Goal: Task Accomplishment & Management: Use online tool/utility

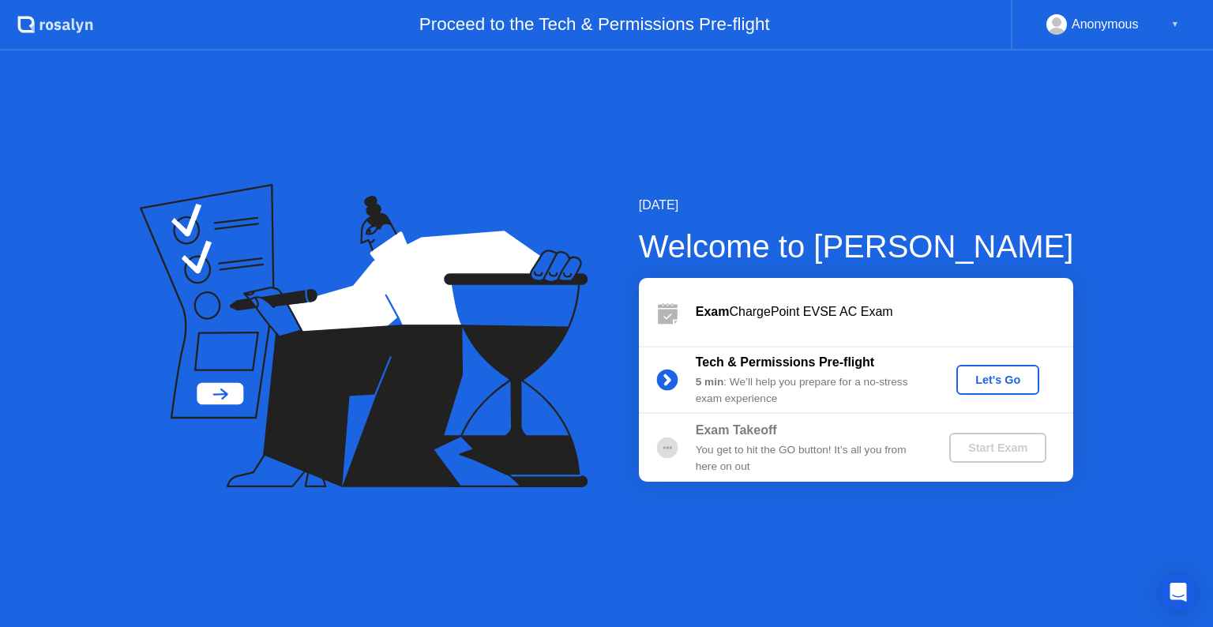
click at [986, 386] on div "Let's Go" at bounding box center [998, 380] width 70 height 13
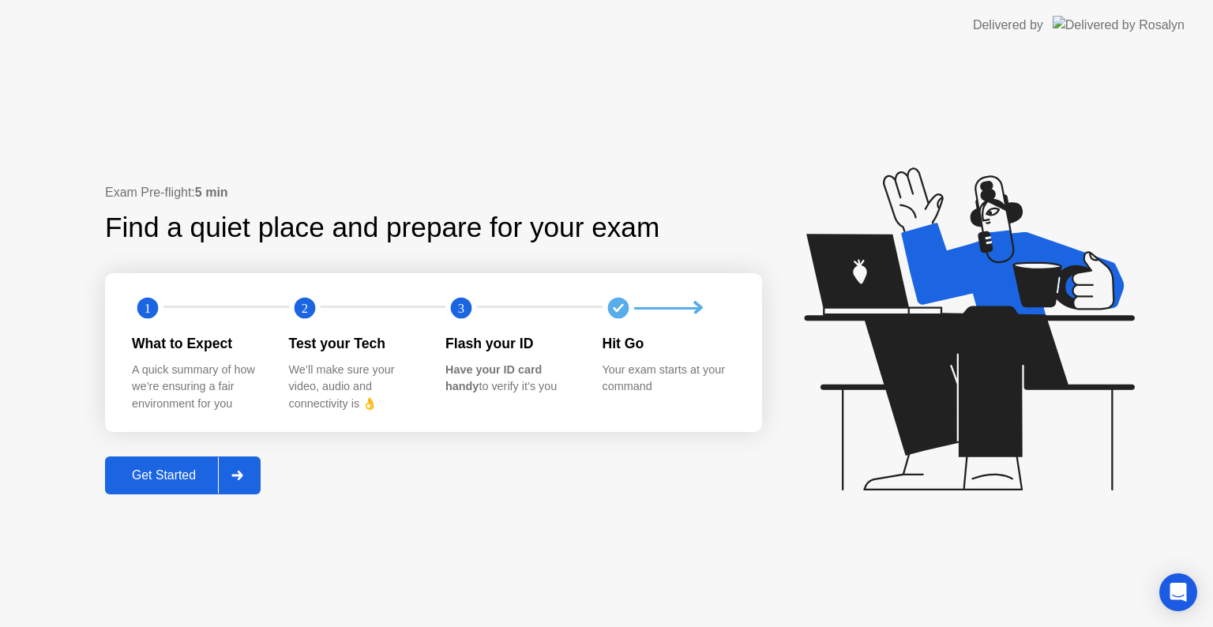
click at [235, 480] on div at bounding box center [237, 475] width 38 height 36
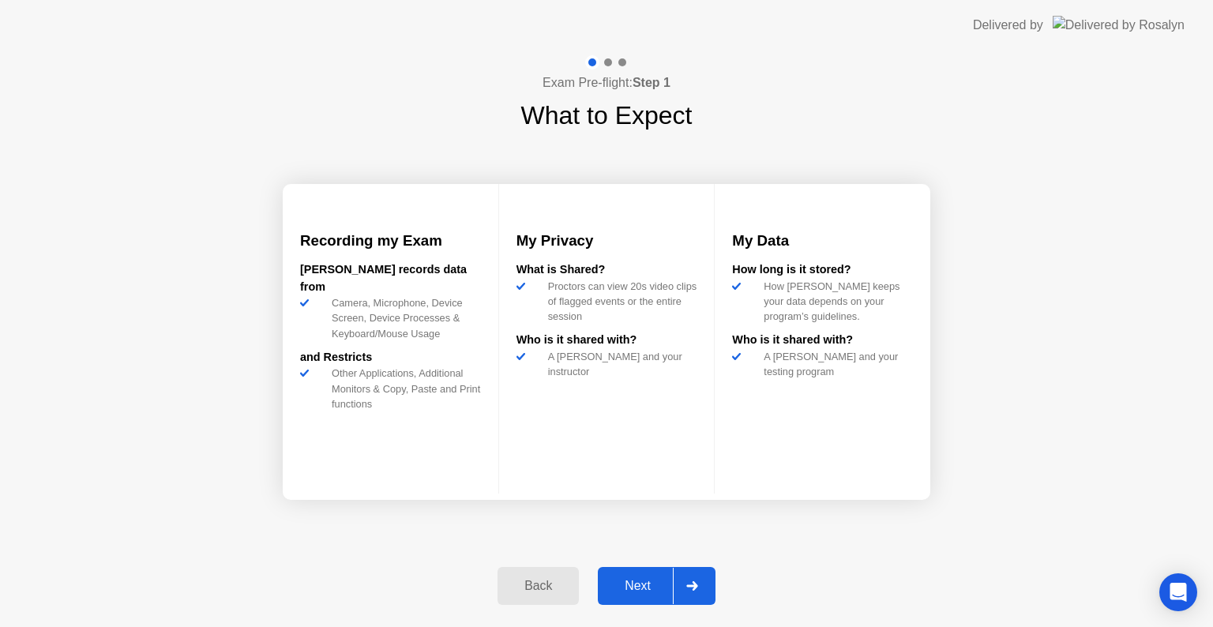
click at [695, 584] on icon at bounding box center [691, 585] width 11 height 9
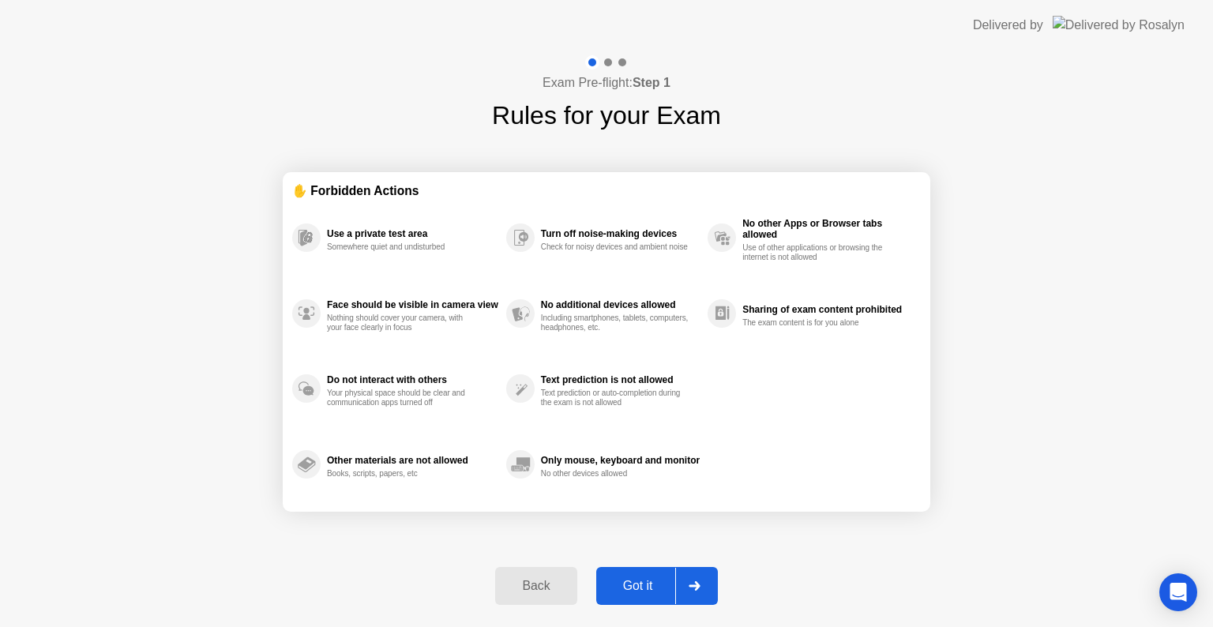
click at [650, 585] on div "Got it" at bounding box center [638, 586] width 74 height 14
select select "**********"
select select "*******"
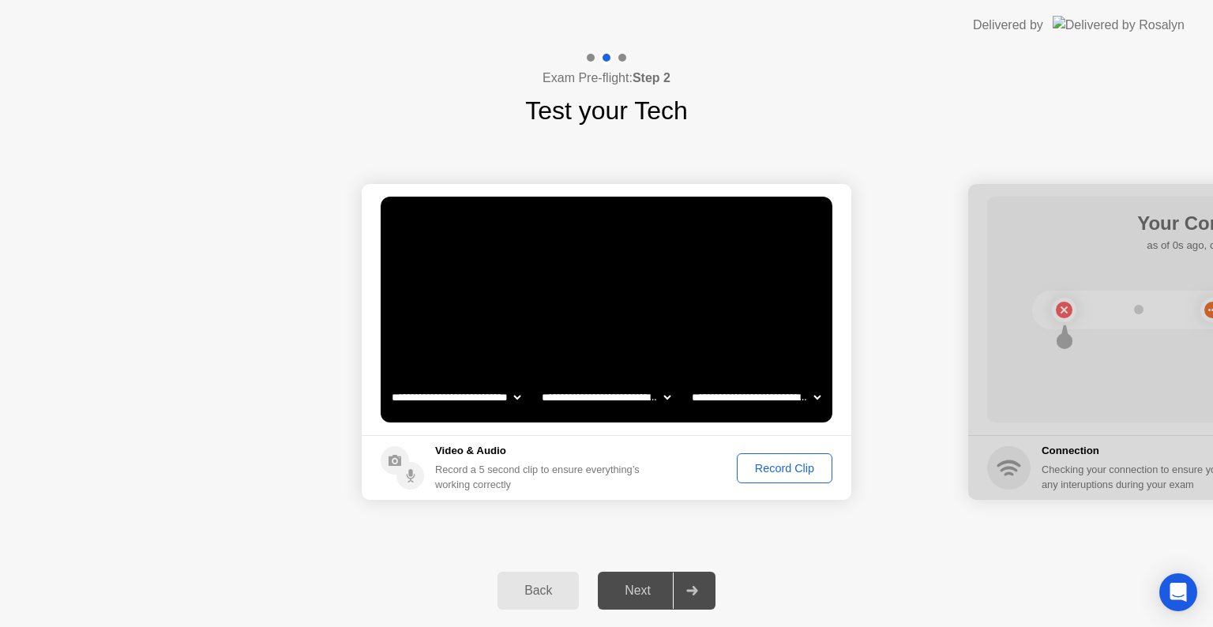
click at [816, 397] on select "**********" at bounding box center [756, 398] width 135 height 32
click at [784, 471] on div "Record Clip" at bounding box center [785, 468] width 85 height 13
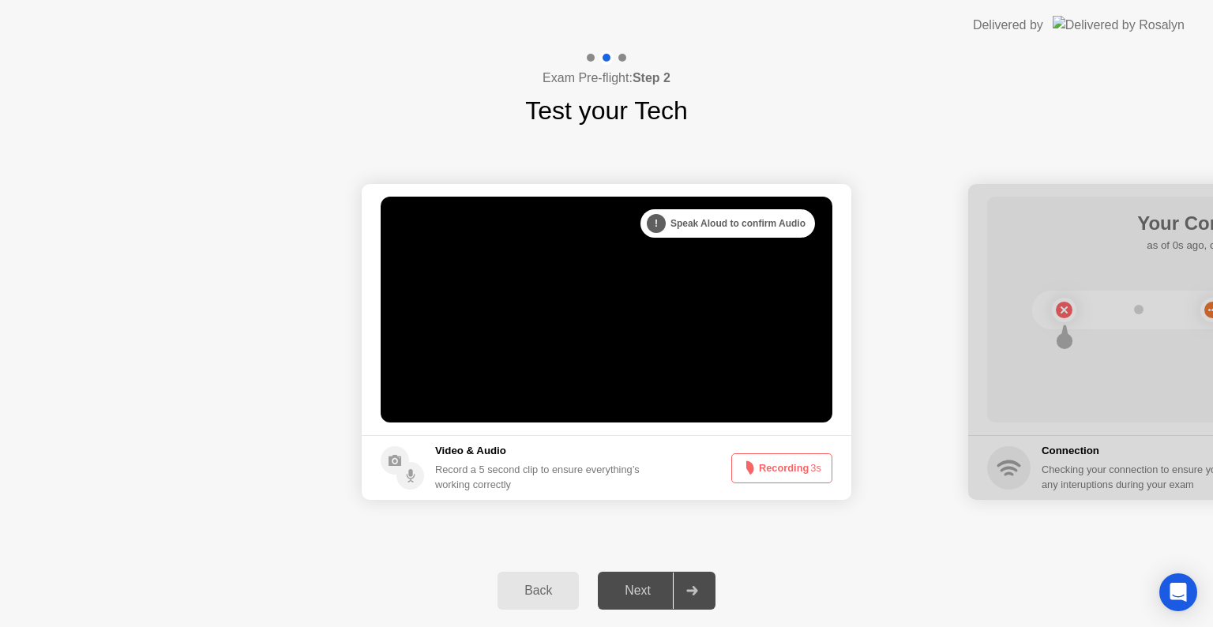
click at [784, 471] on button "Recording 3s" at bounding box center [782, 468] width 101 height 30
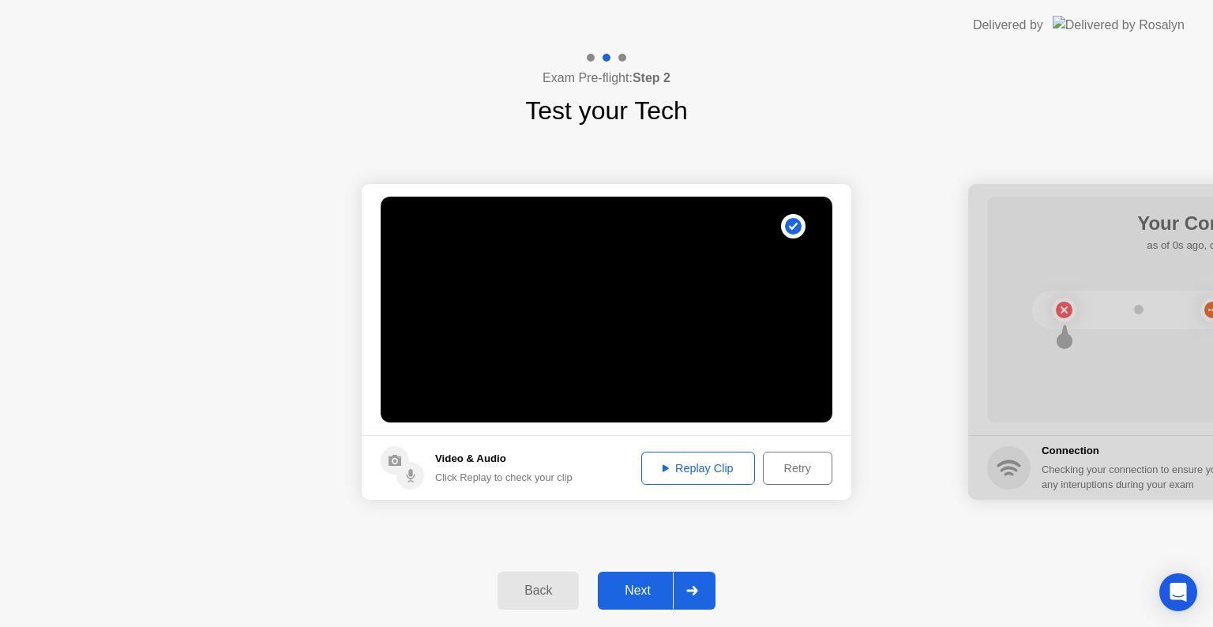
drag, startPoint x: 1059, startPoint y: 250, endPoint x: 989, endPoint y: 255, distance: 69.7
click at [989, 255] on div at bounding box center [1214, 342] width 490 height 316
drag, startPoint x: 905, startPoint y: 69, endPoint x: 1544, endPoint y: 171, distance: 647.2
click at [1213, 171] on html "**********" at bounding box center [606, 313] width 1213 height 627
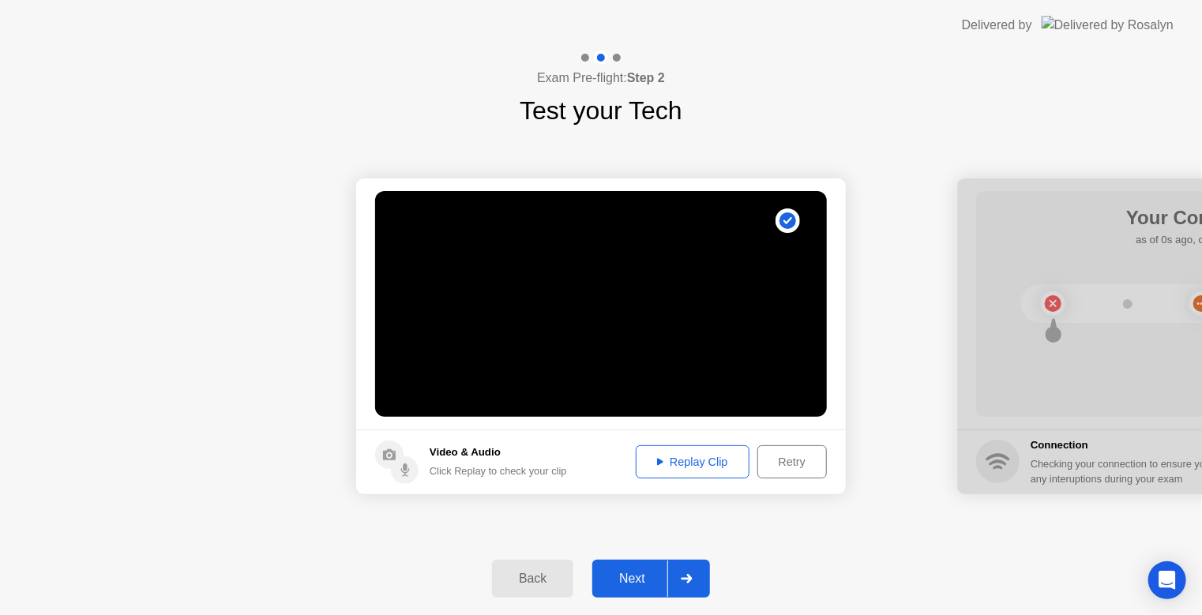
click at [1036, 97] on div "Exam Pre-flight: Step 2 Test your Tech" at bounding box center [601, 90] width 1202 height 79
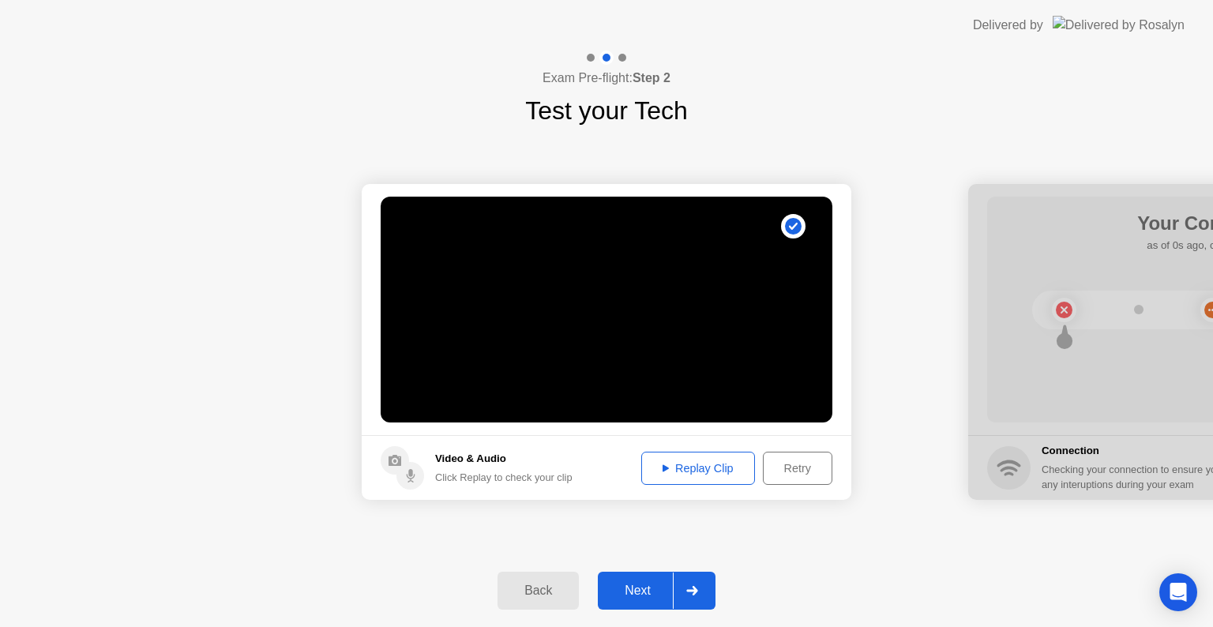
click at [944, 134] on div "**********" at bounding box center [606, 342] width 1213 height 425
click at [796, 467] on div "Retry" at bounding box center [798, 468] width 58 height 13
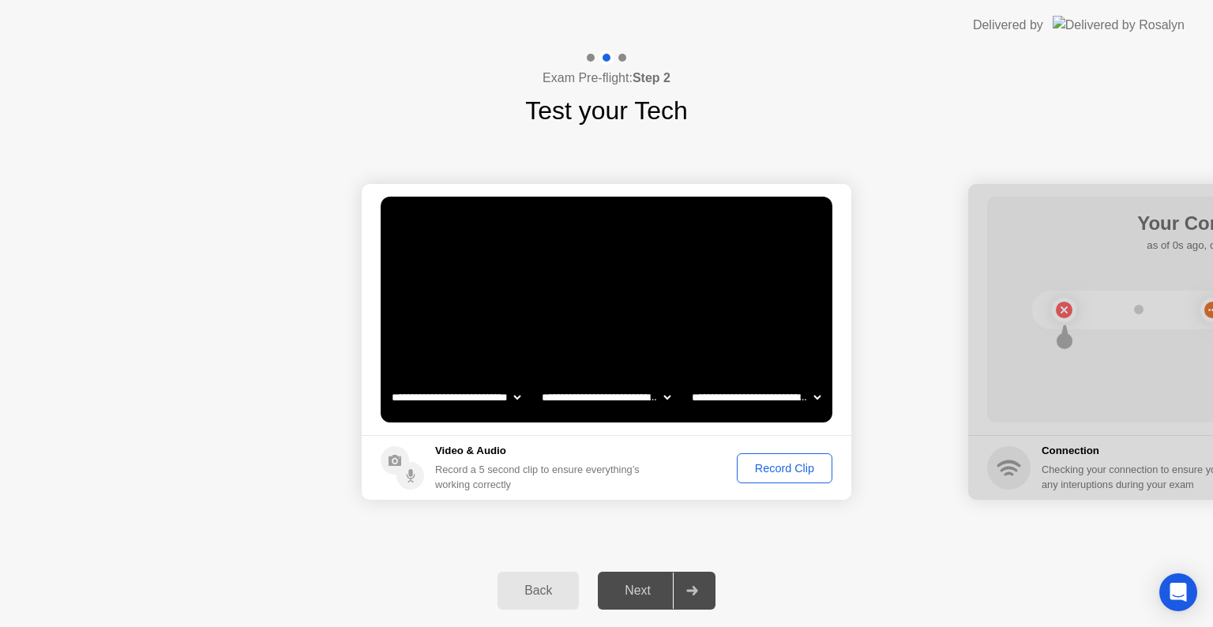
click at [779, 471] on div "Record Clip" at bounding box center [785, 468] width 85 height 13
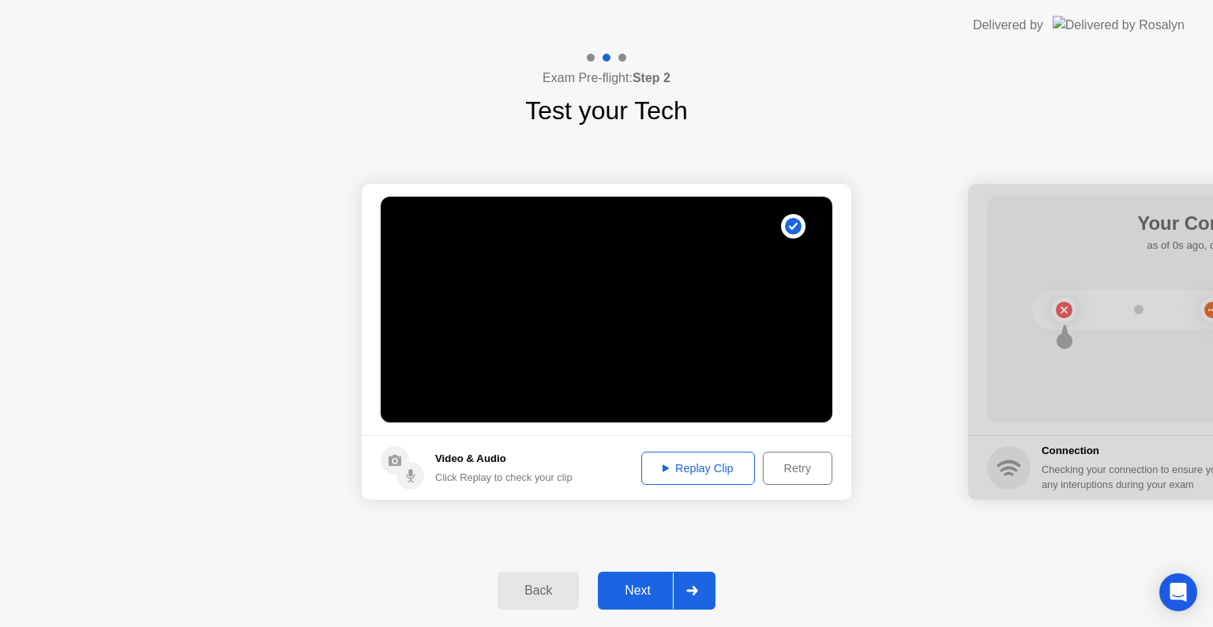
click at [686, 589] on div at bounding box center [692, 591] width 38 height 36
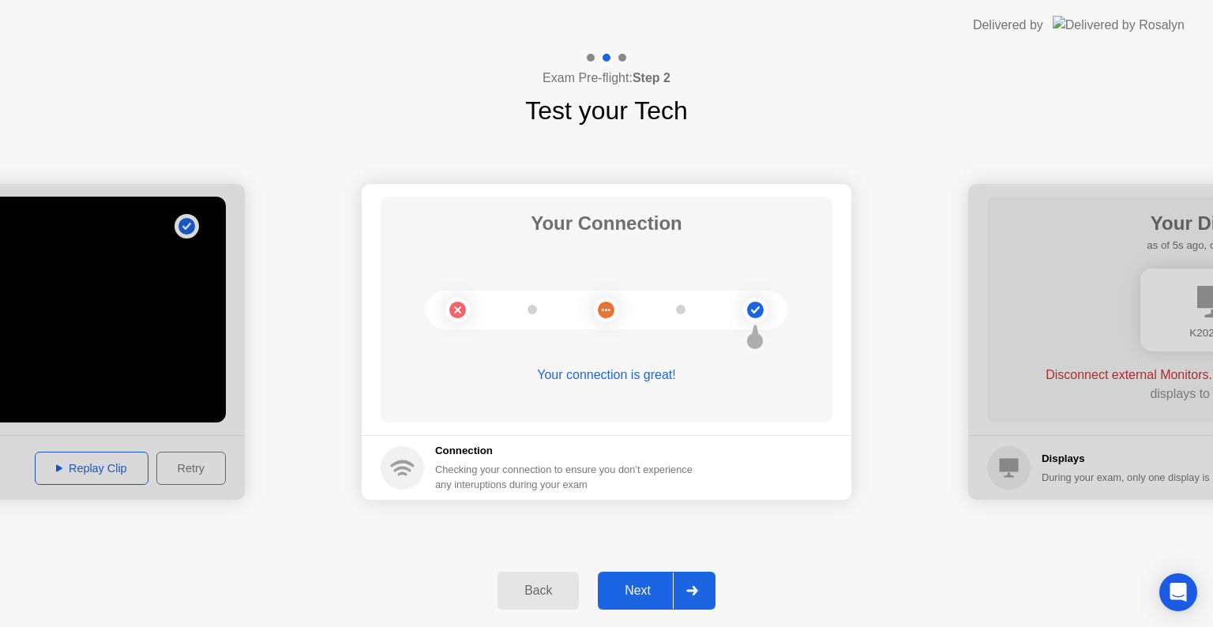
click at [701, 600] on div at bounding box center [692, 591] width 38 height 36
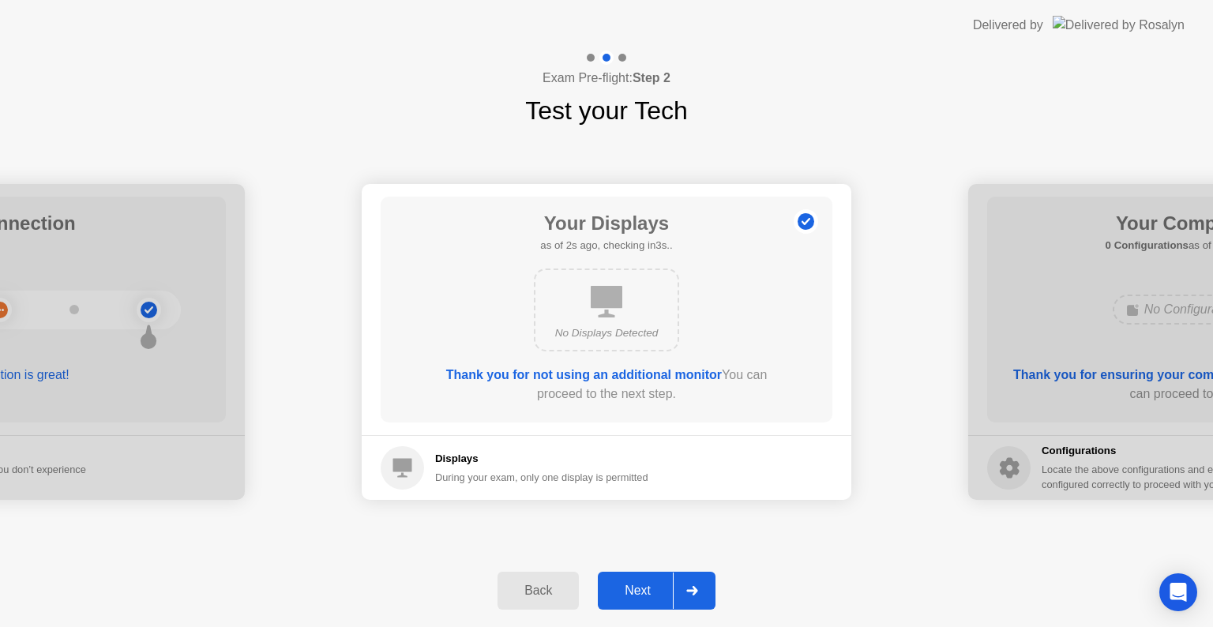
click at [726, 582] on div "Back Next" at bounding box center [606, 591] width 1213 height 73
click at [701, 589] on div at bounding box center [692, 591] width 38 height 36
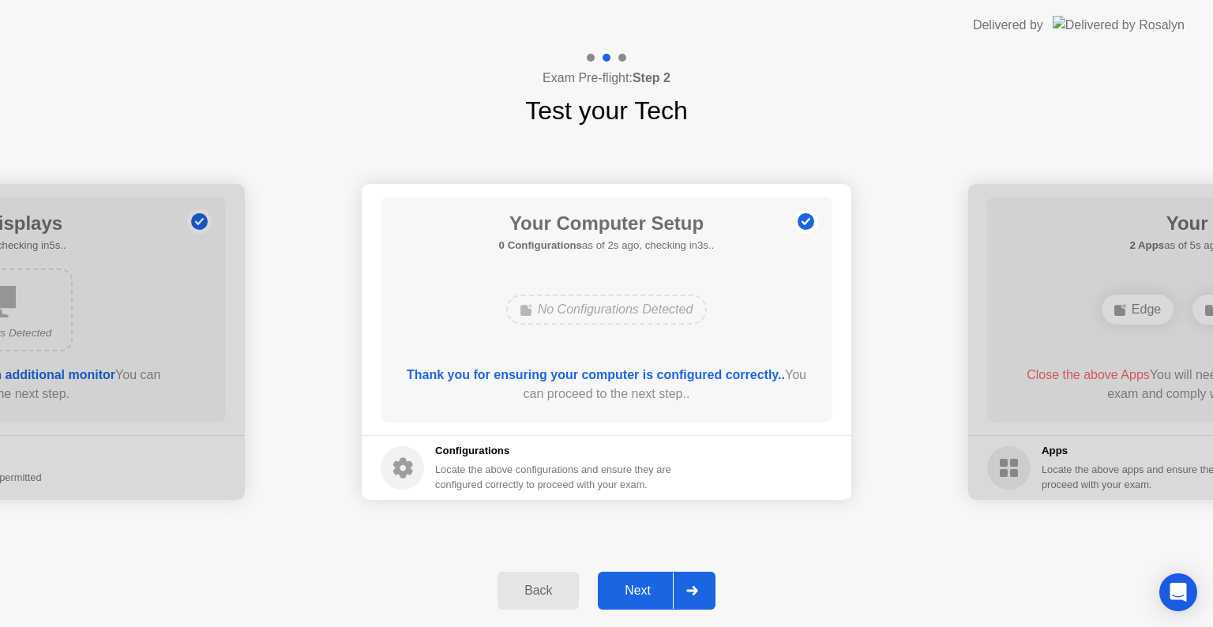
click at [697, 578] on div at bounding box center [692, 591] width 38 height 36
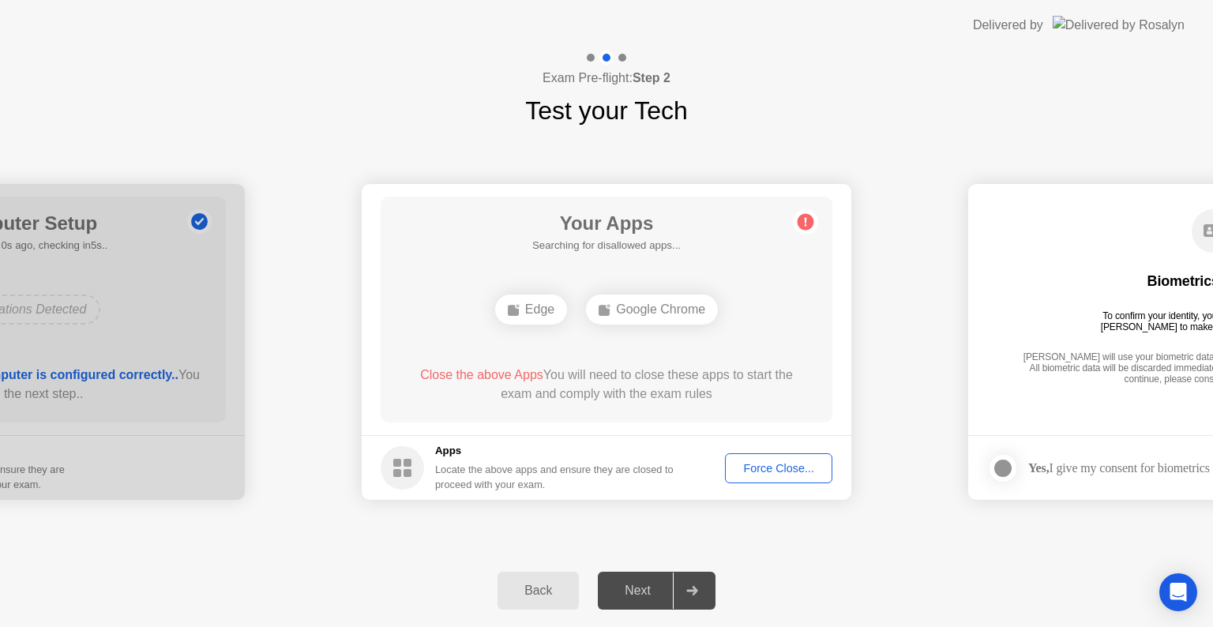
click at [540, 319] on div "Edge" at bounding box center [531, 310] width 72 height 30
click at [803, 230] on icon at bounding box center [805, 221] width 25 height 25
click at [812, 468] on div "Force Close..." at bounding box center [779, 468] width 96 height 13
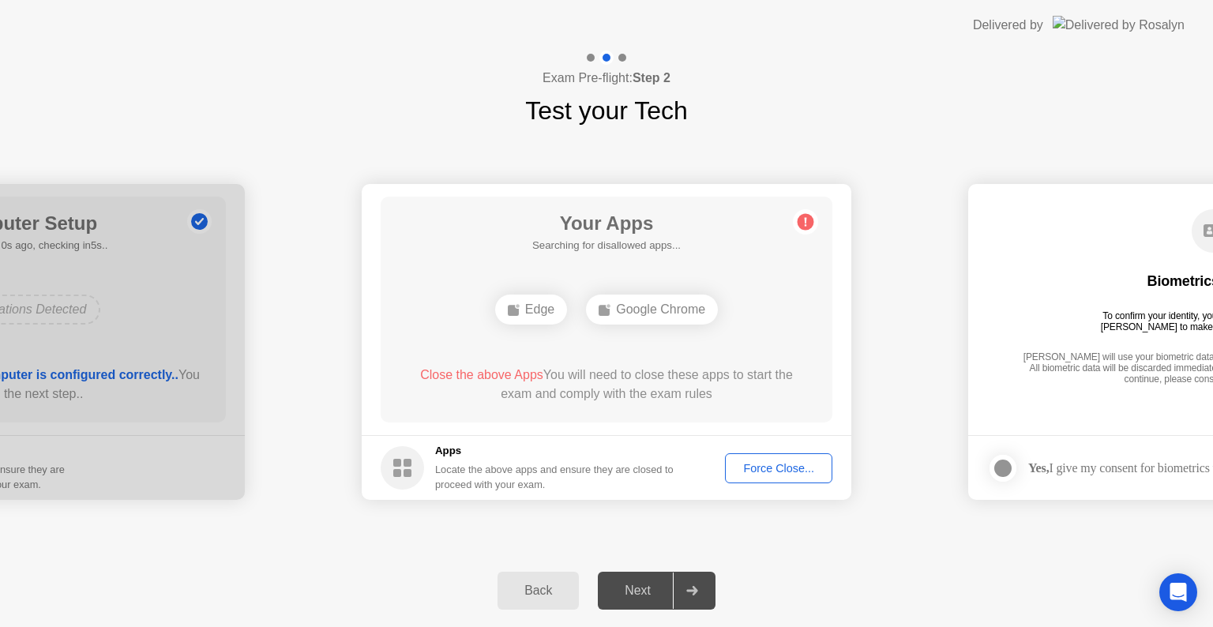
click at [758, 474] on div "Force Close..." at bounding box center [779, 468] width 96 height 13
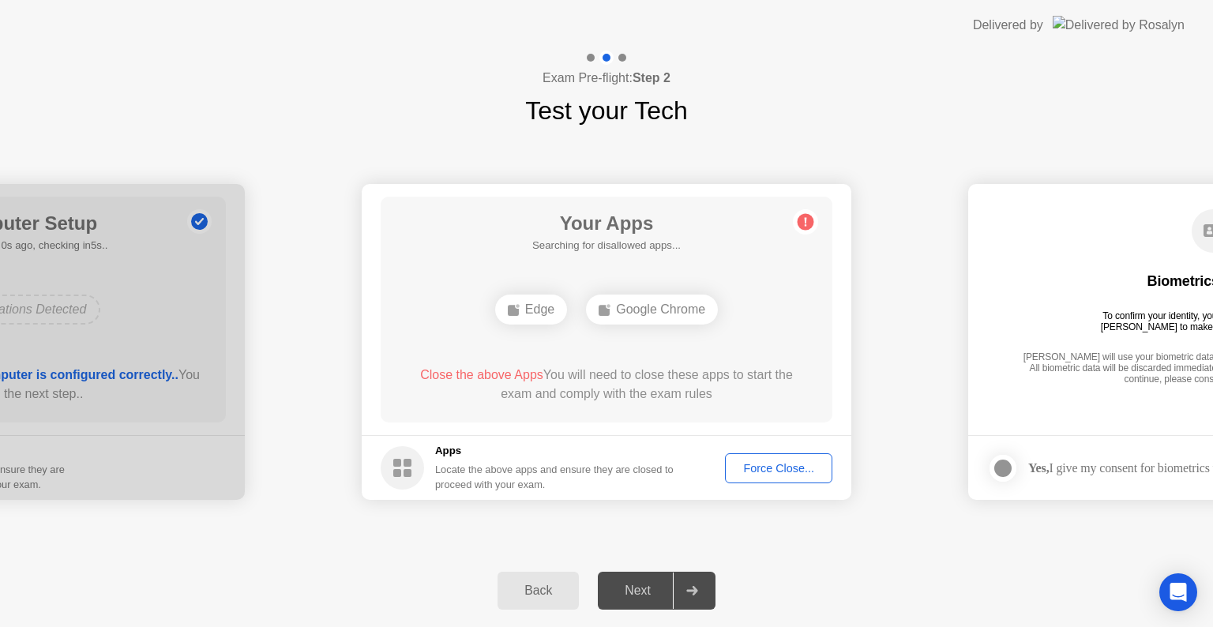
click at [795, 472] on div "Force Close..." at bounding box center [779, 468] width 96 height 13
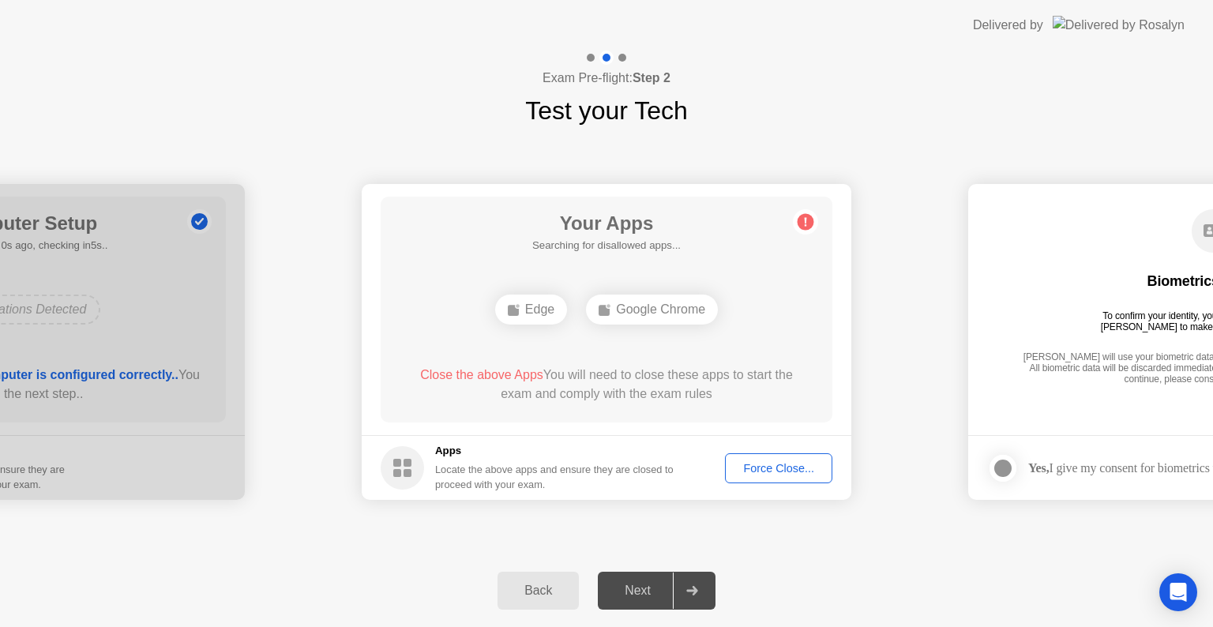
click at [683, 310] on div "Google Chrome" at bounding box center [652, 310] width 132 height 30
drag, startPoint x: 1058, startPoint y: 379, endPoint x: 1033, endPoint y: 382, distance: 24.7
click at [1033, 382] on div "[PERSON_NAME] will use your biometric data to compare the faces on the provided…" at bounding box center [1213, 370] width 389 height 36
click at [807, 454] on button "Force Close..." at bounding box center [778, 468] width 107 height 30
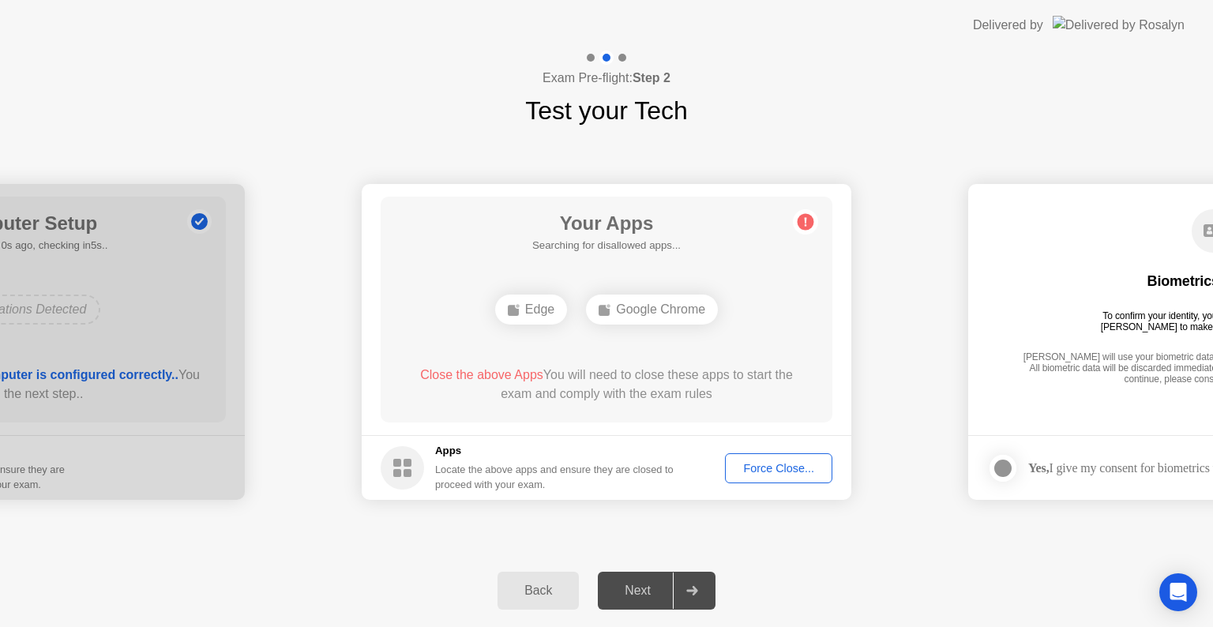
click at [781, 466] on div "Force Close..." at bounding box center [779, 468] width 96 height 13
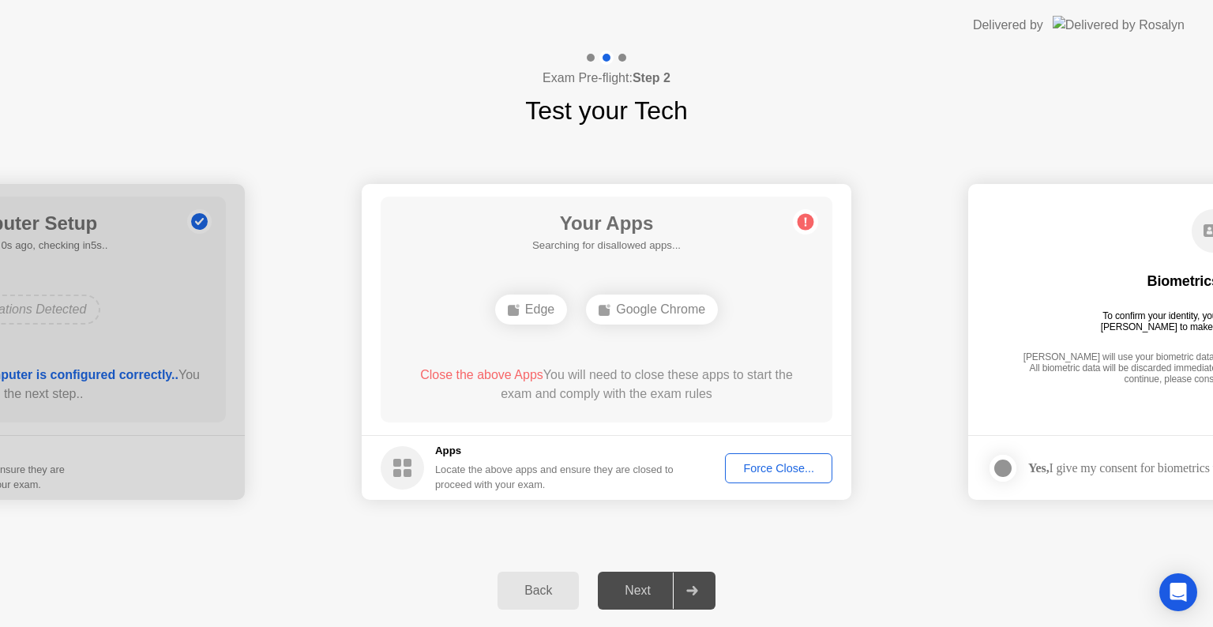
click at [683, 594] on div at bounding box center [692, 591] width 38 height 36
click at [686, 593] on div at bounding box center [692, 591] width 38 height 36
click at [691, 593] on icon at bounding box center [692, 590] width 12 height 9
click at [1162, 398] on div "Biometrics Consent To confirm your identity, your testing program requires [PER…" at bounding box center [1213, 298] width 452 height 203
drag, startPoint x: 1100, startPoint y: 452, endPoint x: 917, endPoint y: 480, distance: 184.7
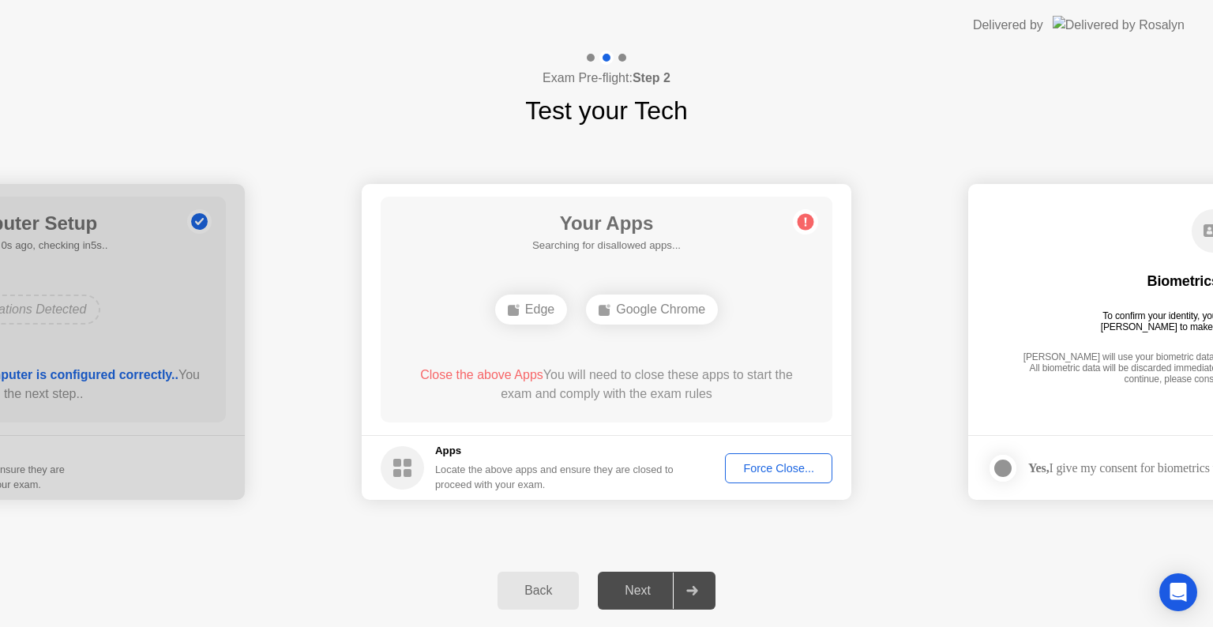
click at [123, 474] on div at bounding box center [0, 342] width 490 height 316
click at [476, 467] on div "Locate the above apps and ensure they are closed to proceed with your exam." at bounding box center [554, 477] width 239 height 30
click at [404, 481] on circle at bounding box center [402, 467] width 43 height 43
click at [644, 309] on div "Google Chrome" at bounding box center [652, 310] width 132 height 30
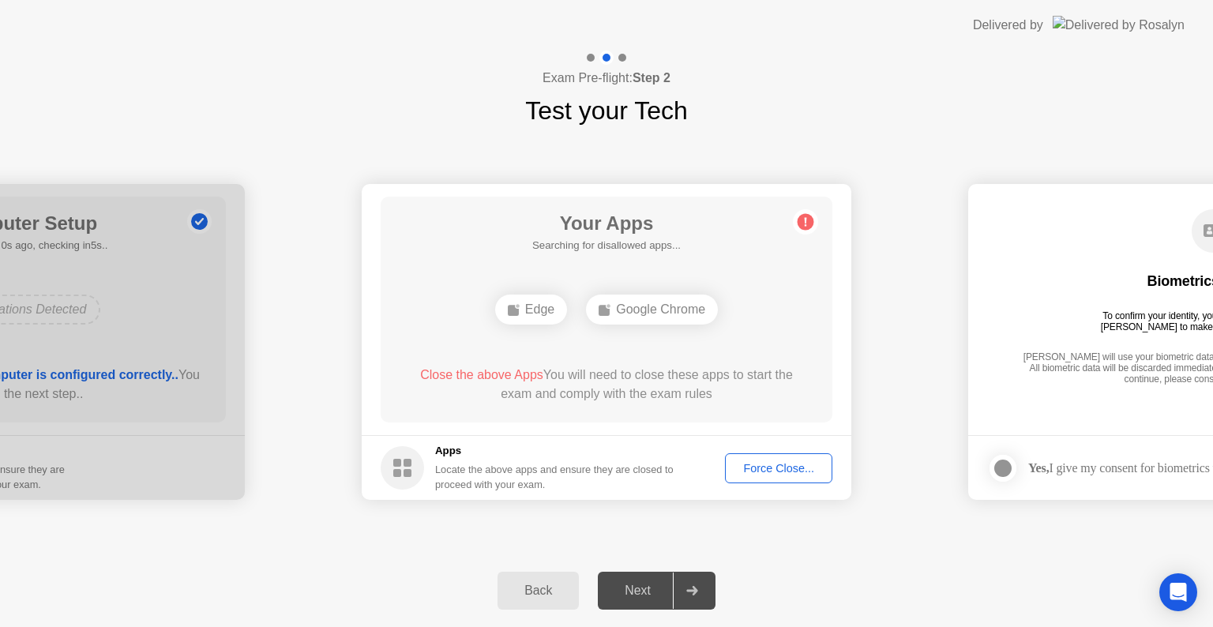
click at [809, 228] on circle at bounding box center [806, 222] width 17 height 17
click at [784, 479] on button "Force Close..." at bounding box center [778, 468] width 107 height 30
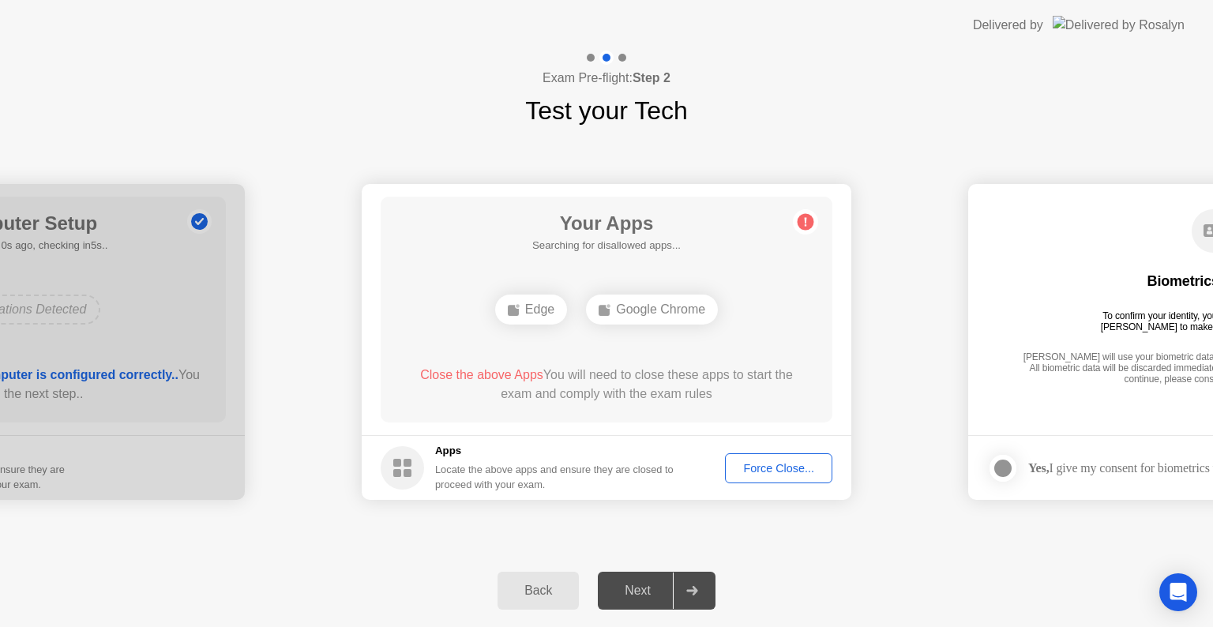
click at [754, 466] on div "Force Close..." at bounding box center [779, 468] width 96 height 13
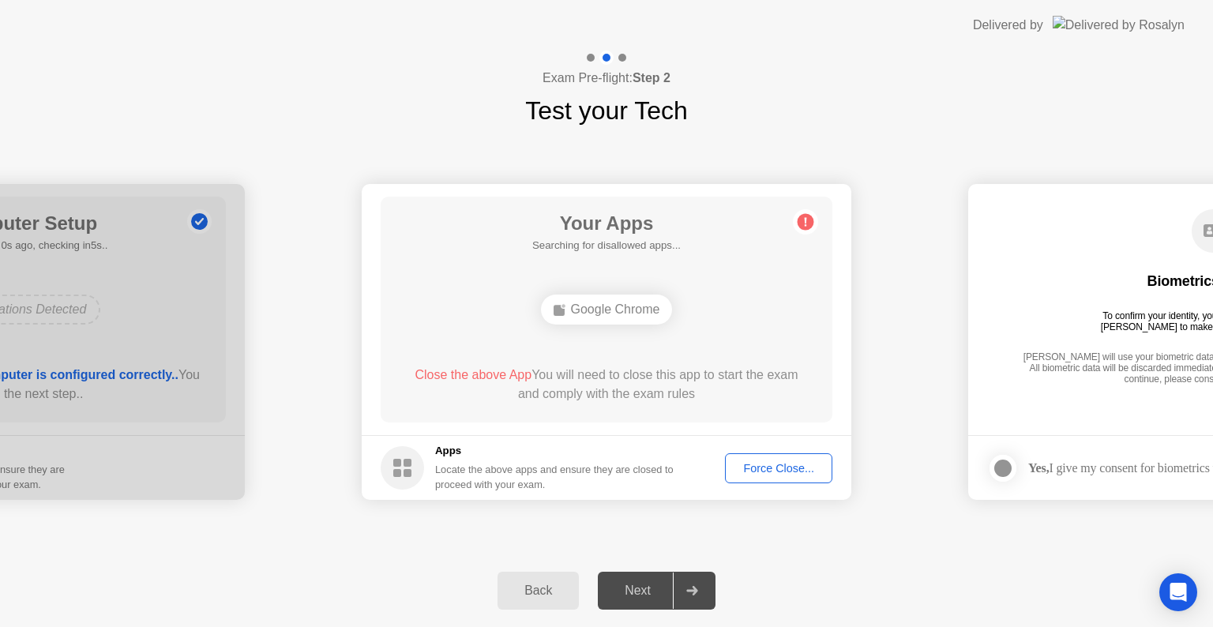
click at [749, 471] on div "Force Close..." at bounding box center [779, 468] width 96 height 13
